Goal: Participate in discussion: Engage in conversation with other users on a specific topic

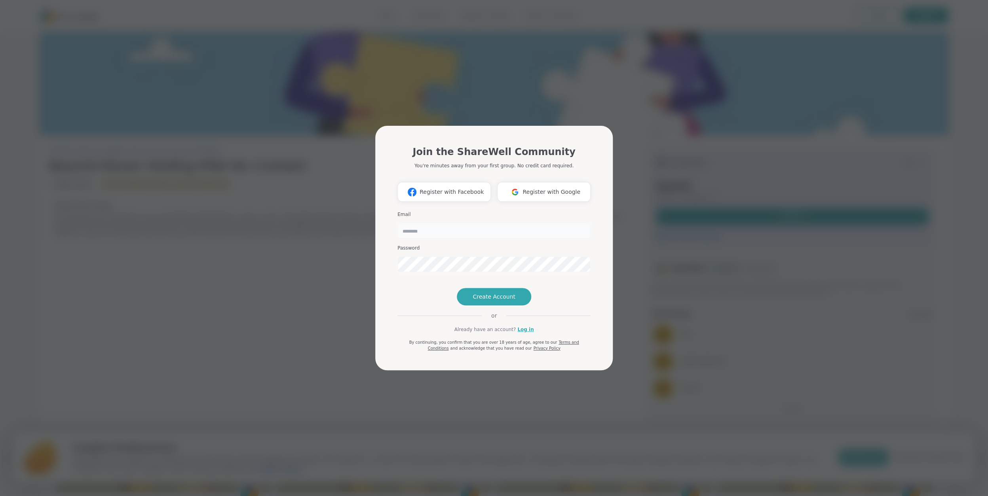
click at [419, 223] on input "email" at bounding box center [493, 231] width 193 height 16
type input "**********"
click at [574, 228] on div "**********" at bounding box center [493, 241] width 193 height 67
click at [526, 333] on link "Log in" at bounding box center [525, 329] width 16 height 7
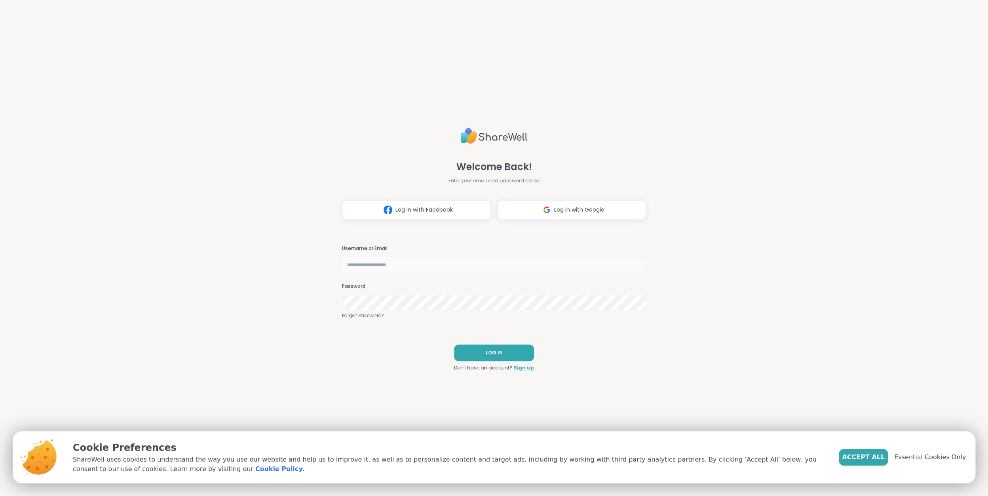
click at [411, 263] on input "text" at bounding box center [494, 265] width 304 height 16
type input "**********"
click at [494, 352] on span "LOG IN" at bounding box center [494, 353] width 17 height 7
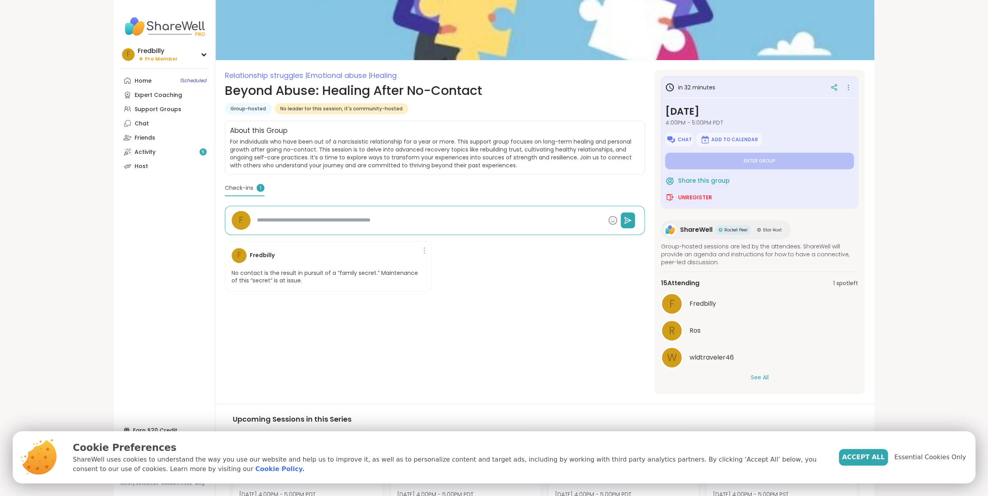
scroll to position [15, 0]
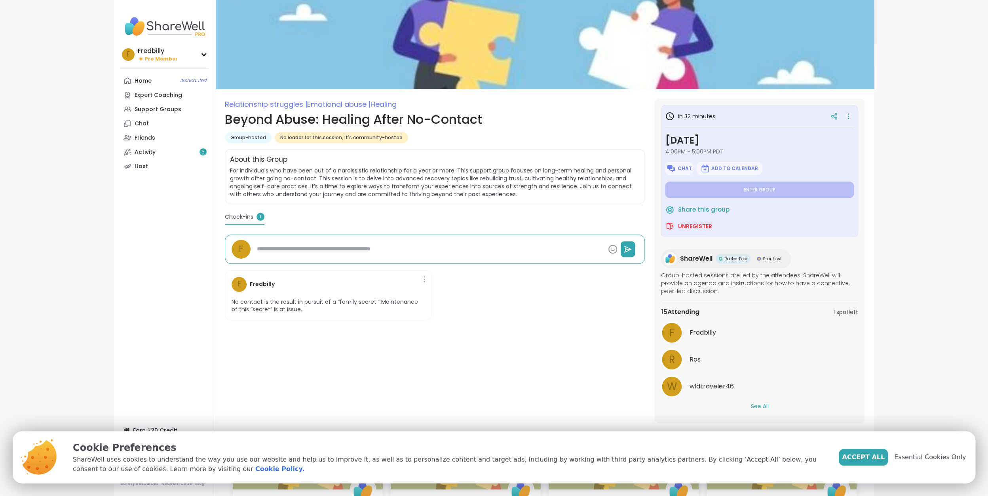
click at [755, 407] on button "See All" at bounding box center [760, 407] width 18 height 8
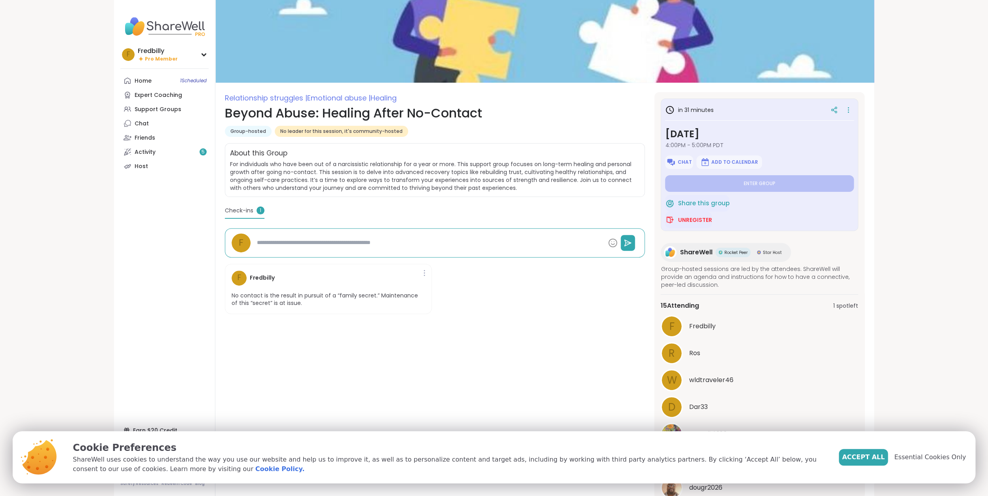
scroll to position [0, 0]
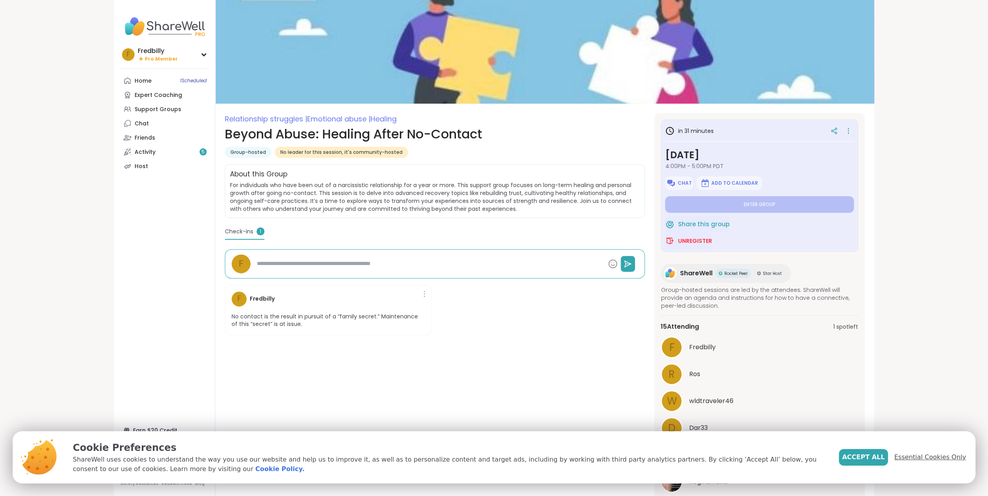
click at [922, 456] on span "Essential Cookies Only" at bounding box center [930, 458] width 72 height 10
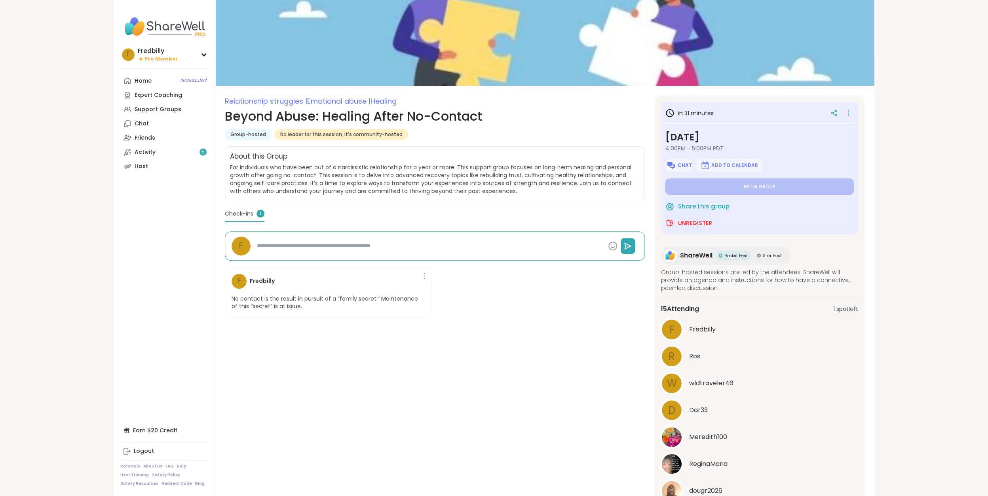
scroll to position [13, 0]
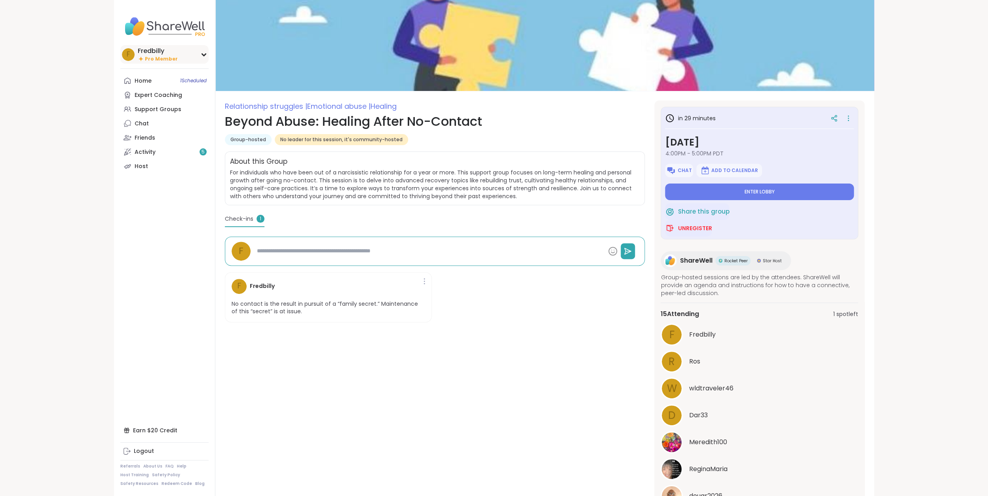
click at [203, 54] on icon at bounding box center [204, 55] width 4 height 2
click at [155, 105] on div "Settings" at bounding box center [146, 105] width 23 height 8
type textarea "*"
select select "**"
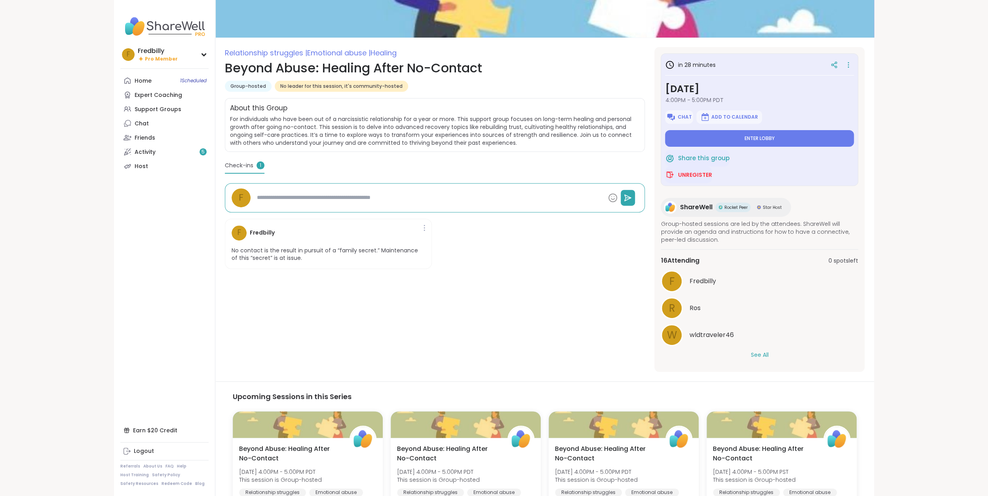
scroll to position [63, 0]
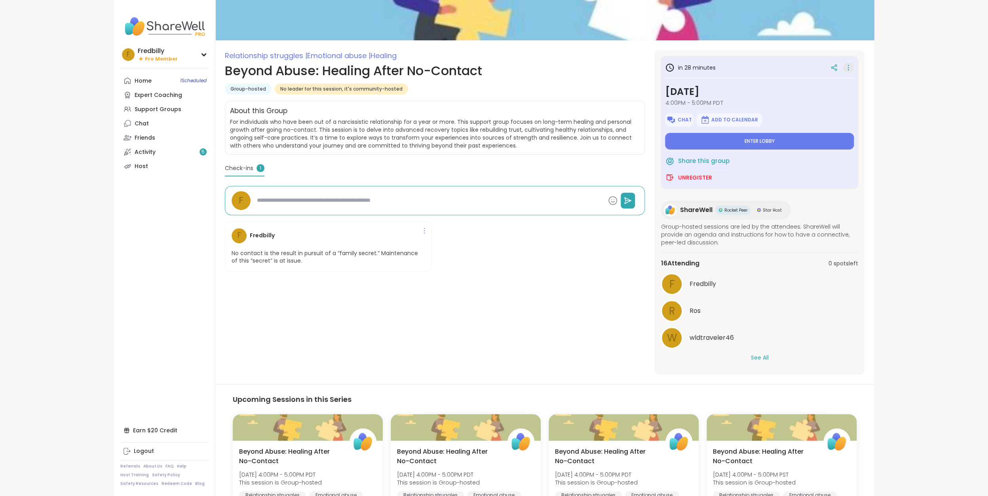
click at [848, 67] on icon at bounding box center [848, 67] width 8 height 11
click at [837, 68] on icon at bounding box center [834, 67] width 7 height 7
click at [758, 142] on span "Enter lobby" at bounding box center [760, 141] width 30 height 6
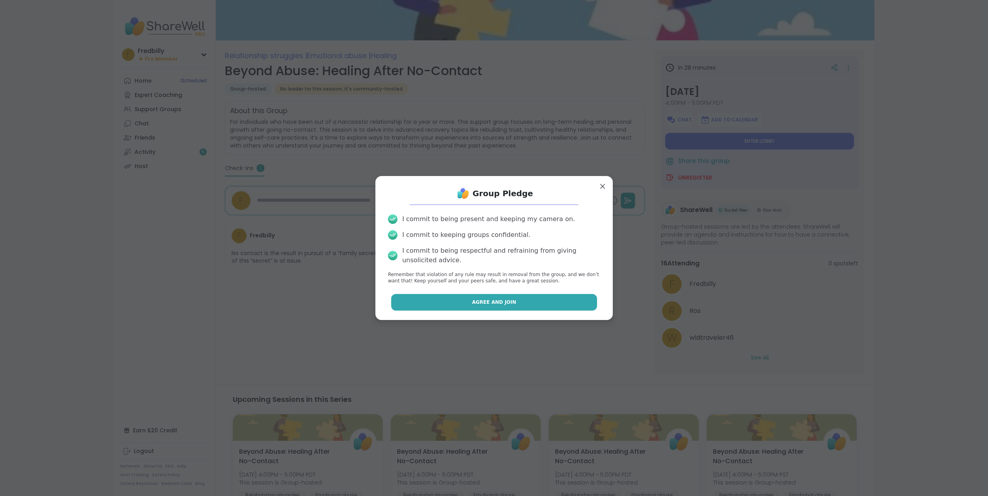
click at [521, 302] on button "Agree and Join" at bounding box center [494, 302] width 206 height 17
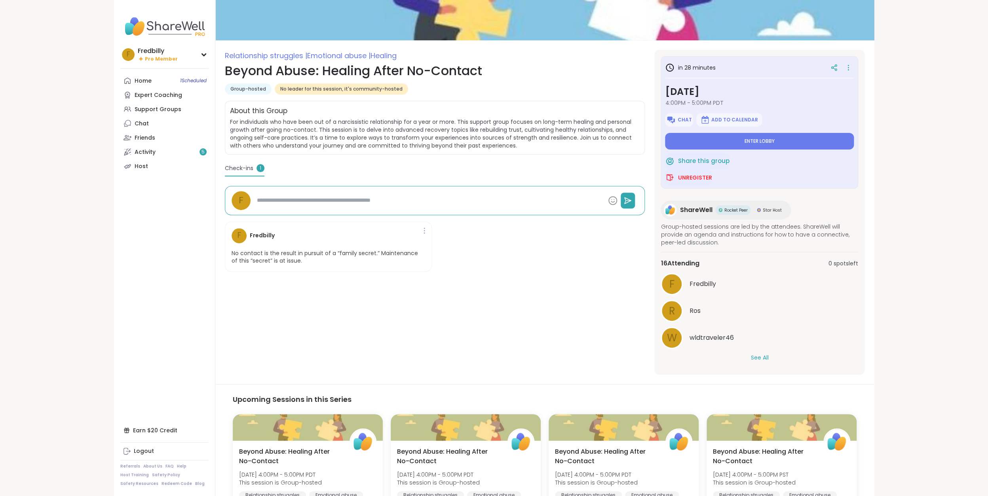
type textarea "*"
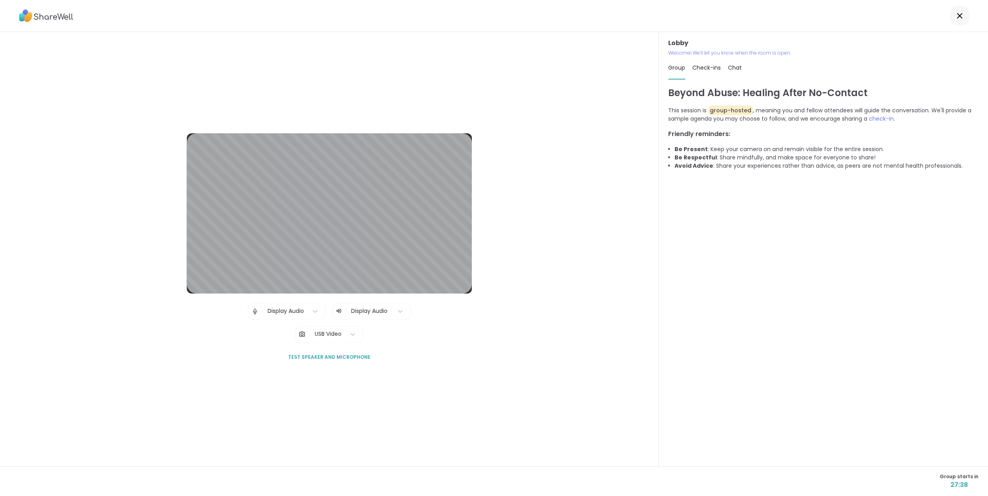
click at [368, 88] on div "Lobby | Display Audio | Display Audio | USB Video Test speaker and microphone" at bounding box center [329, 249] width 659 height 435
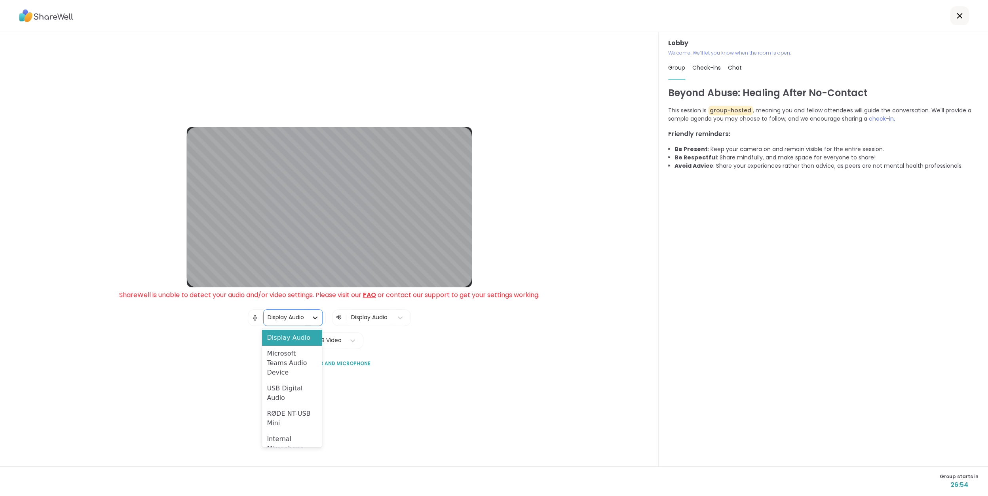
click at [310, 316] on div at bounding box center [315, 318] width 14 height 14
click at [282, 396] on div "USB Digital Audio" at bounding box center [292, 393] width 60 height 25
click at [316, 318] on icon at bounding box center [315, 318] width 8 height 8
click at [292, 417] on div "RØDE NT-USB Mini" at bounding box center [292, 418] width 60 height 25
click at [319, 362] on span "Test speaker and microphone" at bounding box center [329, 363] width 82 height 7
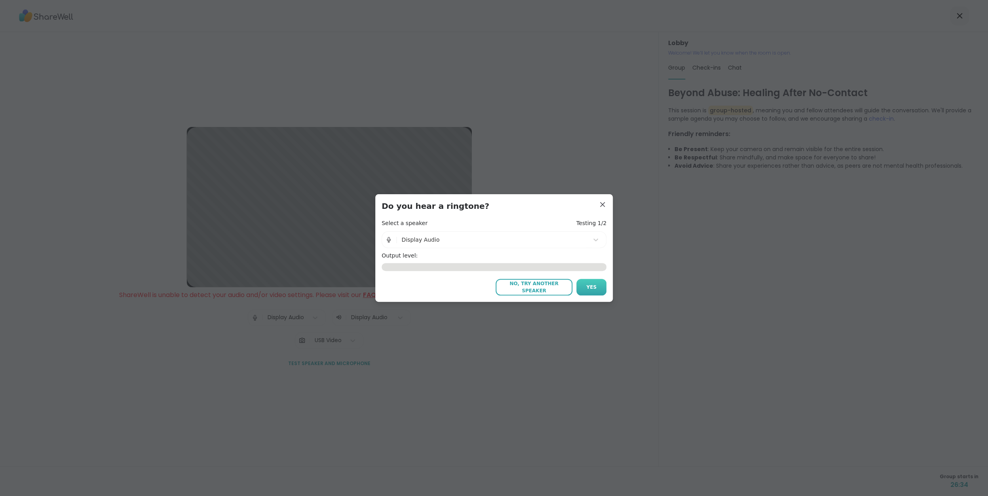
click at [596, 289] on span "Yes" at bounding box center [591, 287] width 10 height 7
click at [598, 239] on icon at bounding box center [595, 240] width 5 height 3
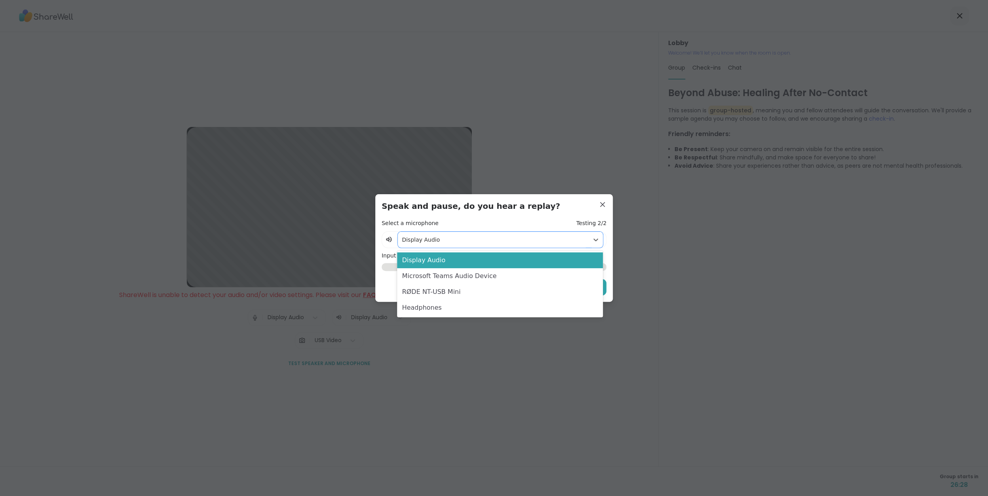
click at [464, 293] on div "RØDE NT-USB Mini" at bounding box center [499, 292] width 205 height 16
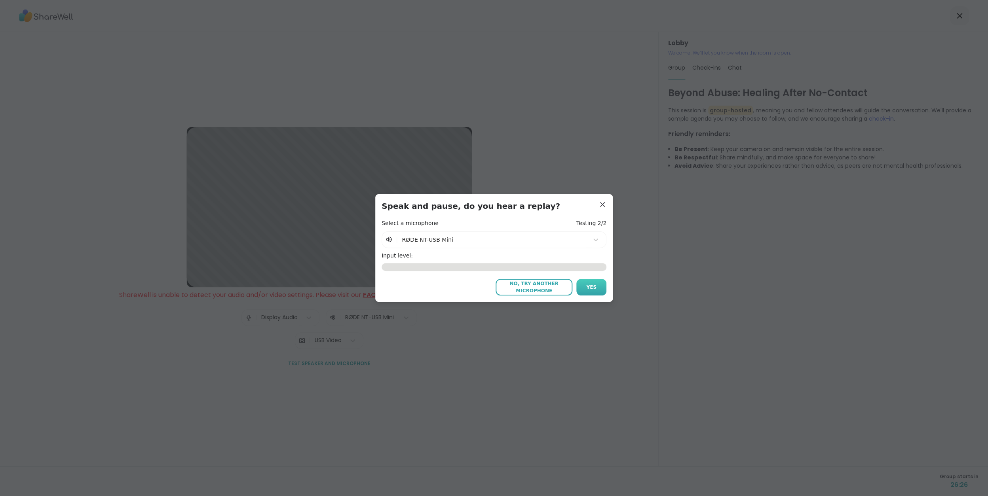
click at [601, 289] on button "Yes" at bounding box center [591, 287] width 30 height 17
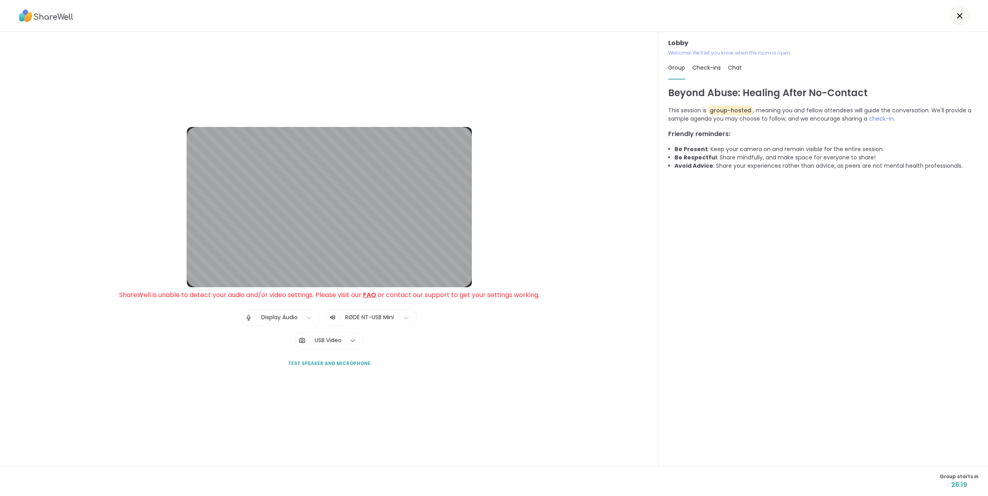
click at [354, 340] on icon at bounding box center [352, 341] width 5 height 3
click at [372, 296] on link "FAQ" at bounding box center [369, 295] width 13 height 9
